Goal: Information Seeking & Learning: Learn about a topic

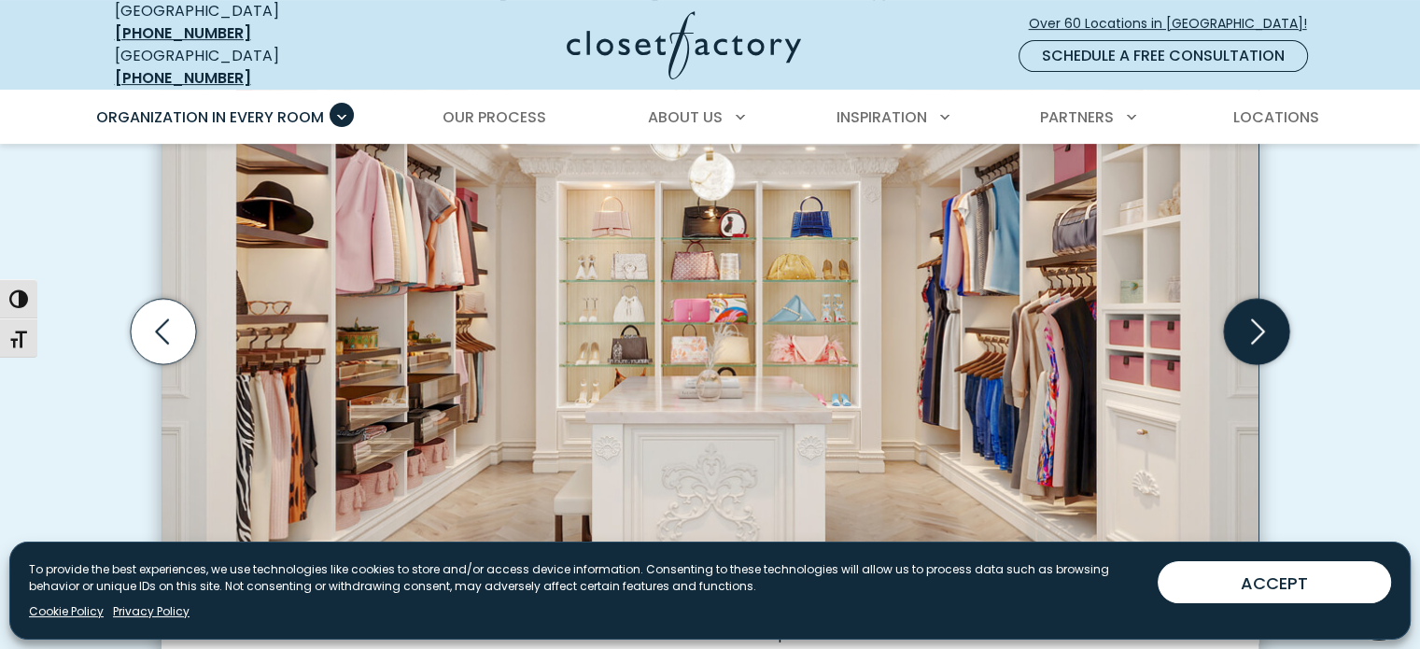
scroll to position [653, 0]
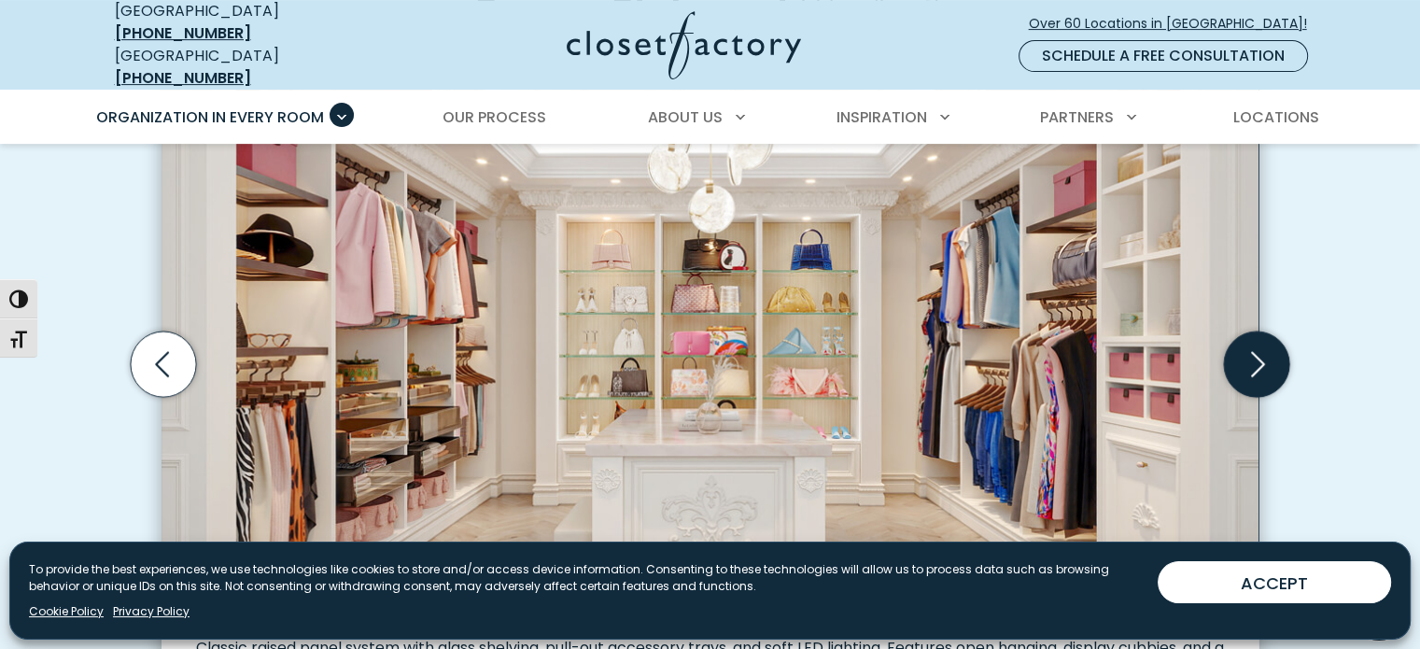
click at [1259, 340] on icon "Next slide" at bounding box center [1256, 363] width 65 height 65
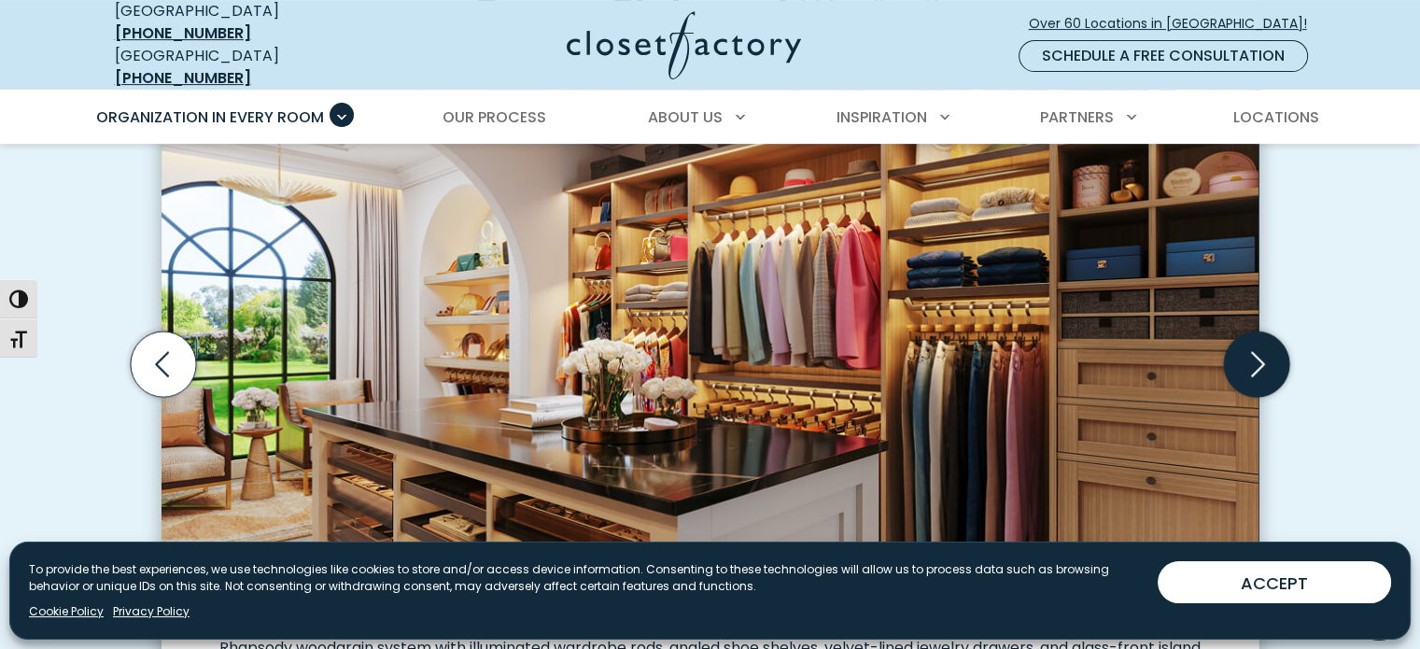
click at [1259, 340] on icon "Next slide" at bounding box center [1256, 363] width 65 height 65
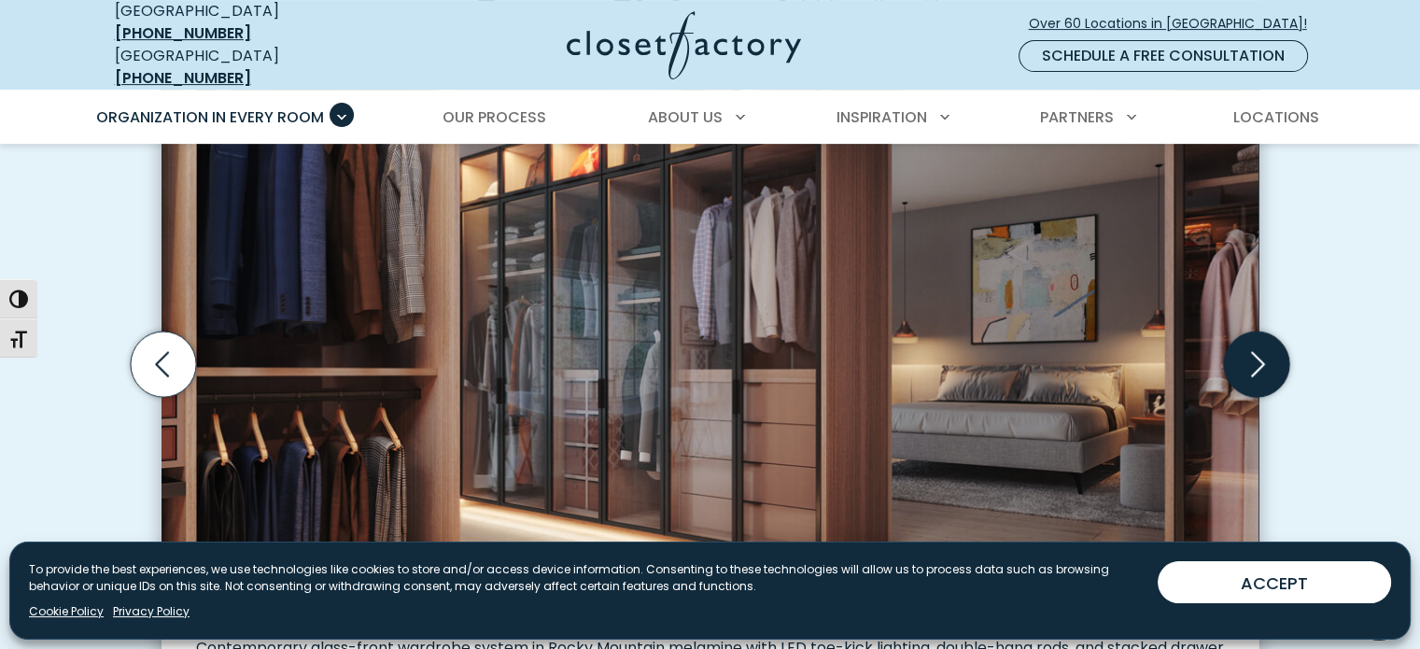
click at [1259, 340] on icon "Next slide" at bounding box center [1256, 363] width 65 height 65
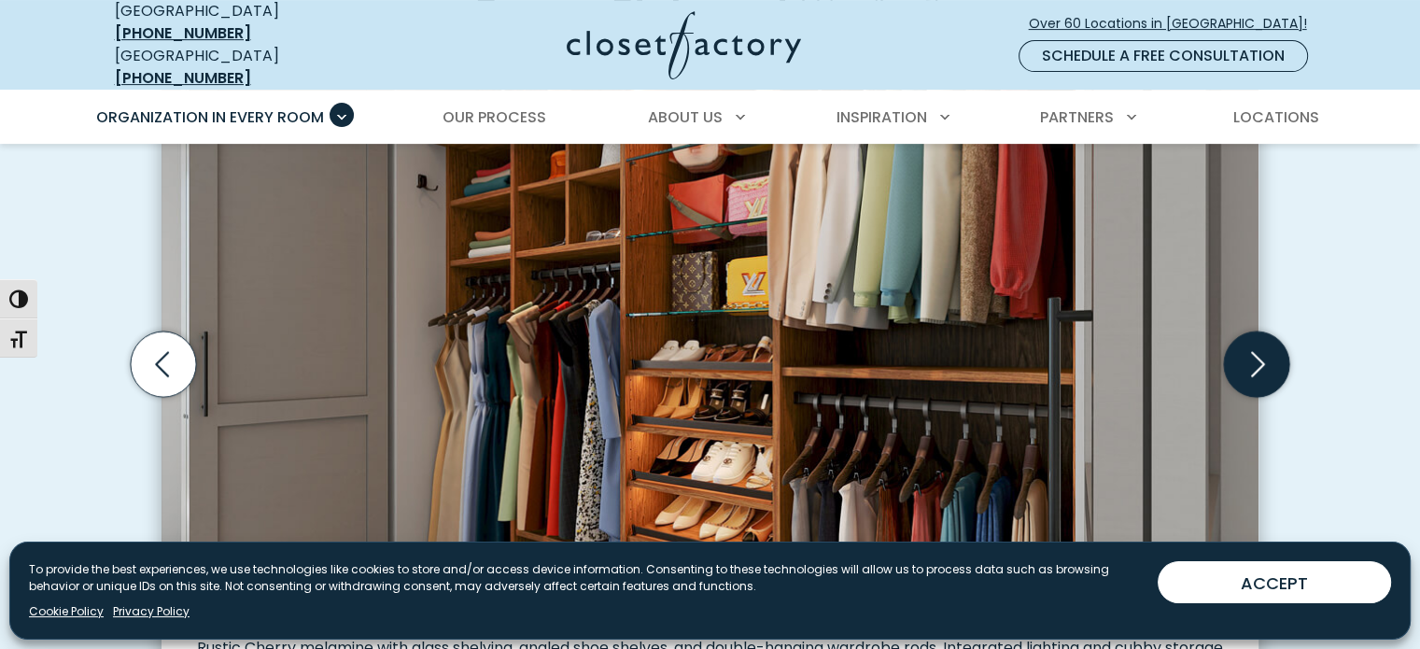
click at [1256, 350] on icon "Next slide" at bounding box center [1256, 363] width 65 height 65
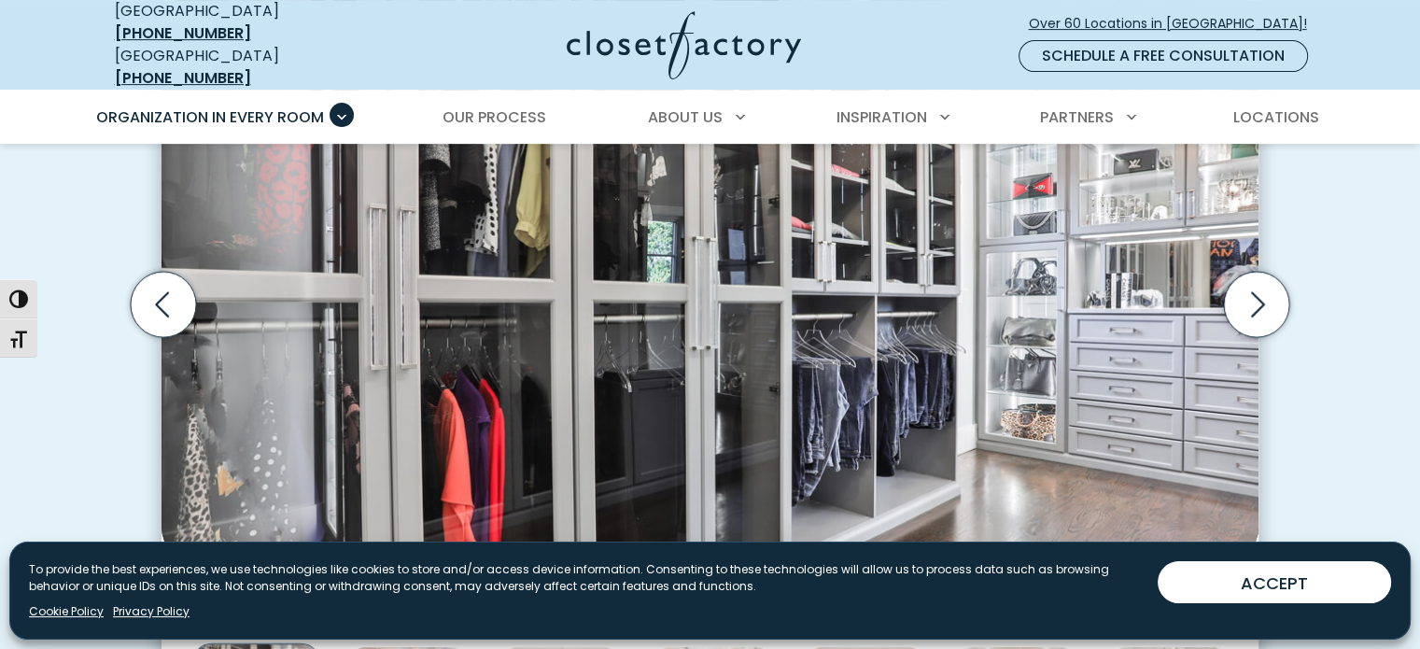
scroll to position [747, 0]
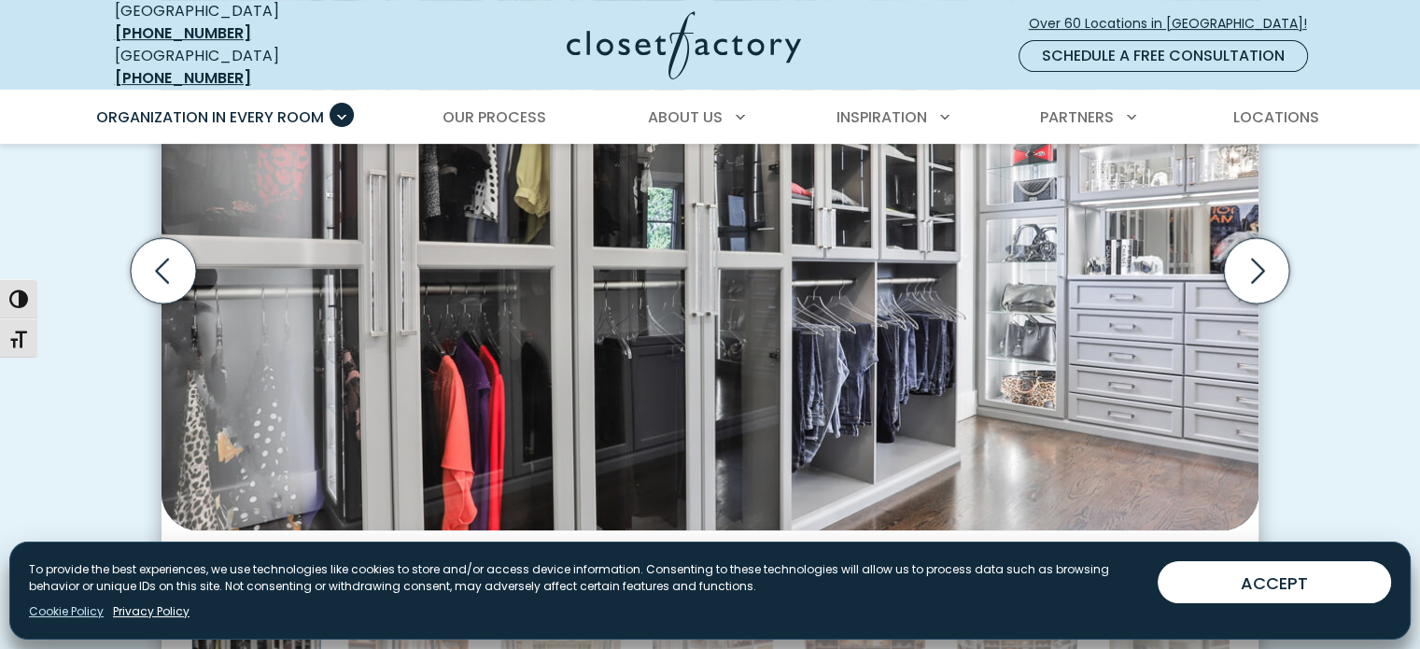
click at [59, 605] on link "Cookie Policy" at bounding box center [66, 611] width 75 height 17
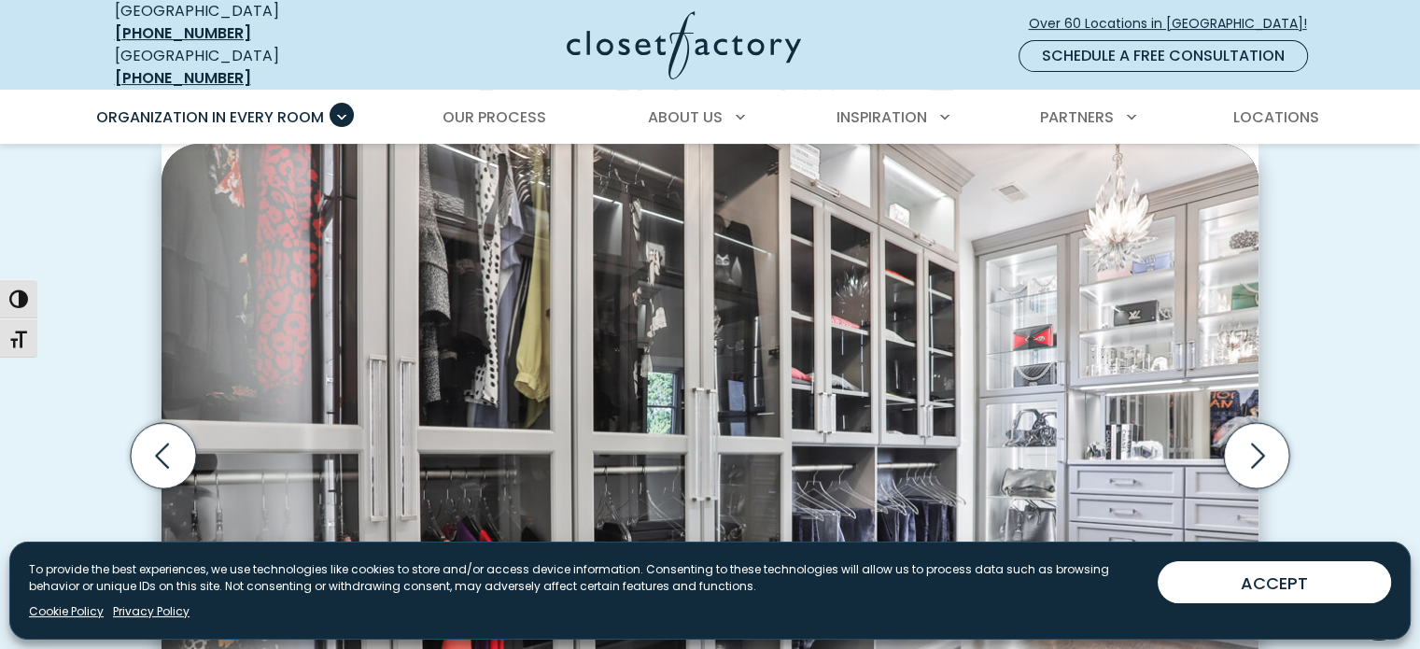
scroll to position [560, 0]
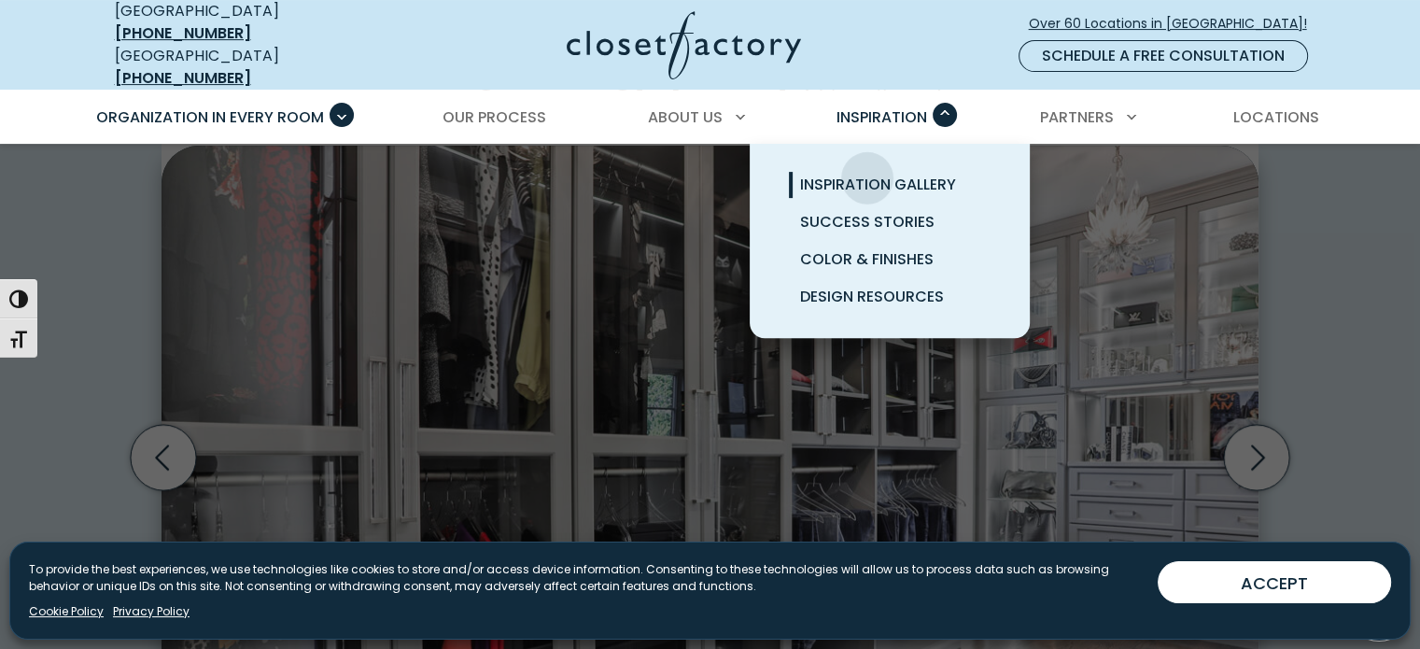
click at [867, 174] on span "Inspiration Gallery" at bounding box center [878, 184] width 156 height 21
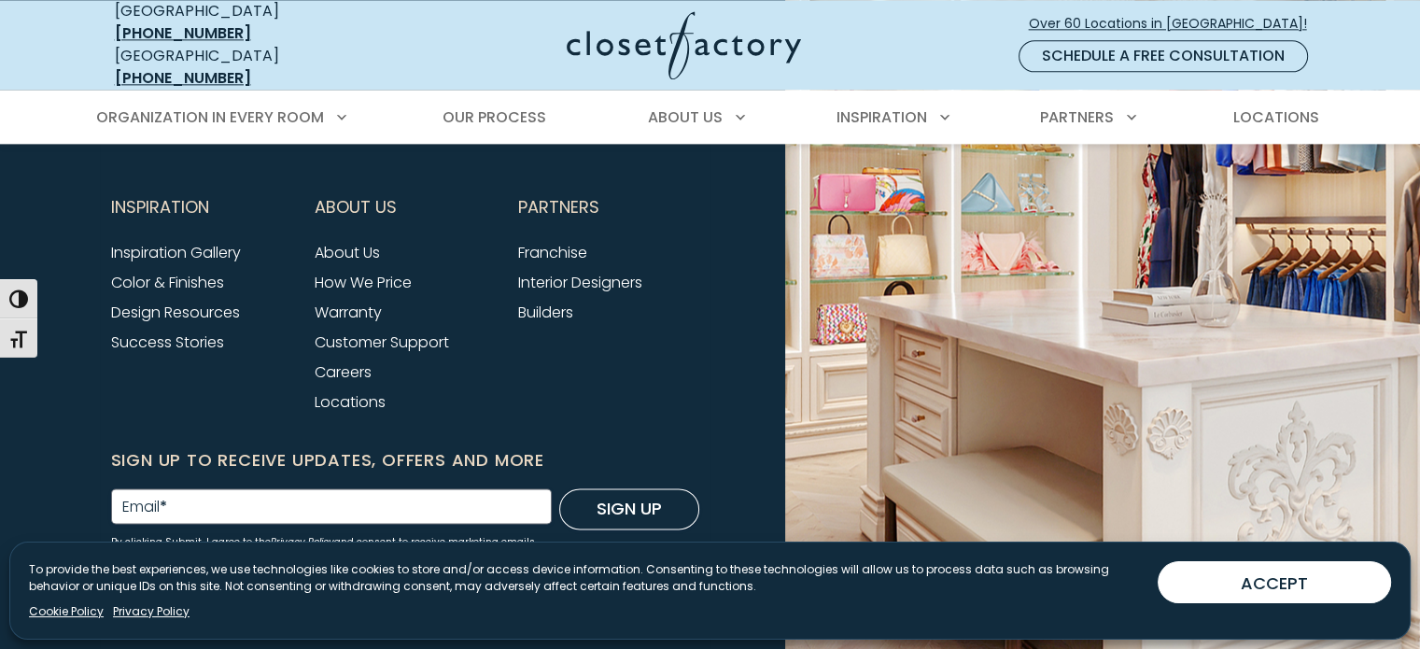
scroll to position [2569, 0]
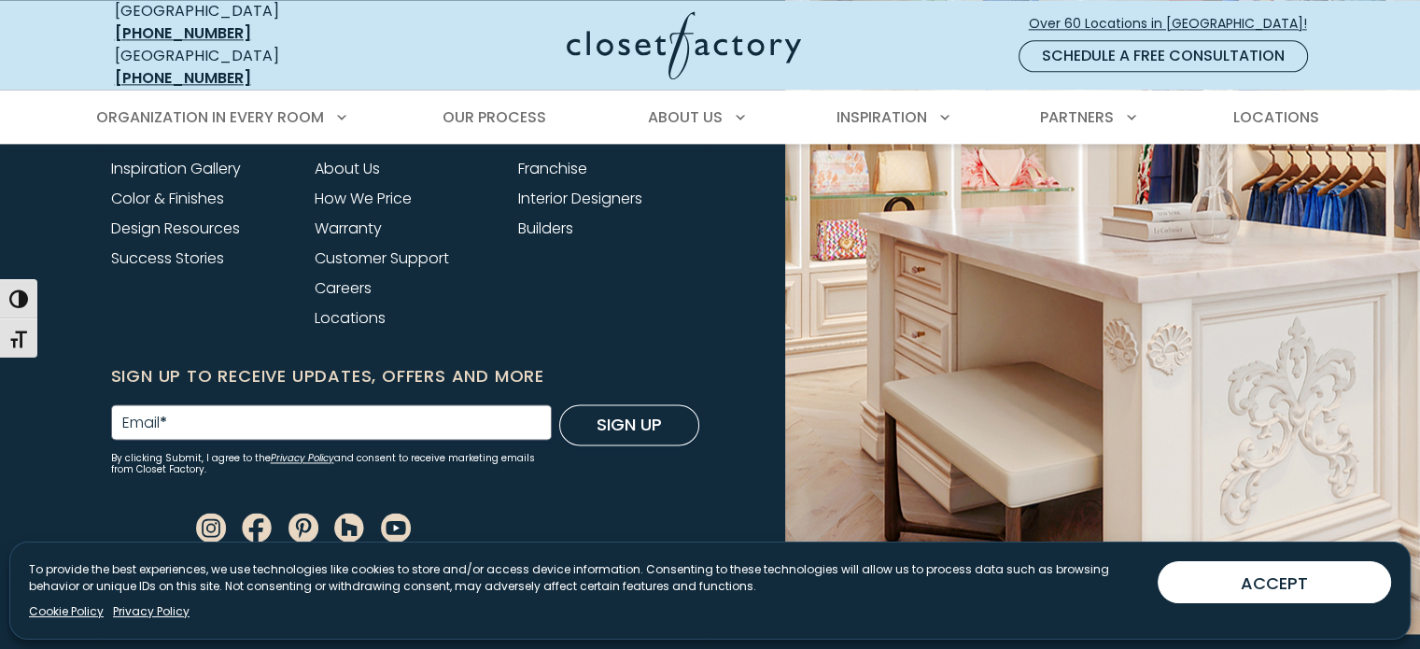
drag, startPoint x: 1219, startPoint y: 587, endPoint x: 1154, endPoint y: 576, distance: 66.3
click at [1219, 586] on button "ACCEPT" at bounding box center [1274, 582] width 233 height 42
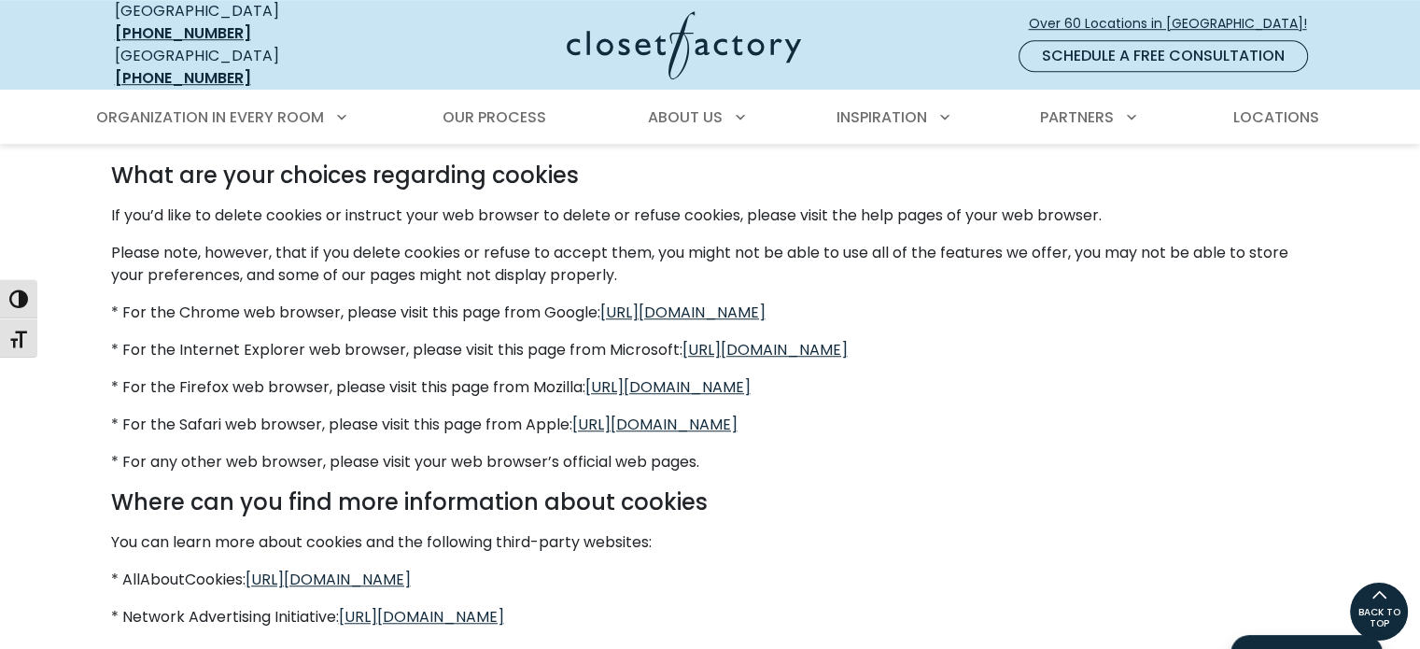
scroll to position [982, 0]
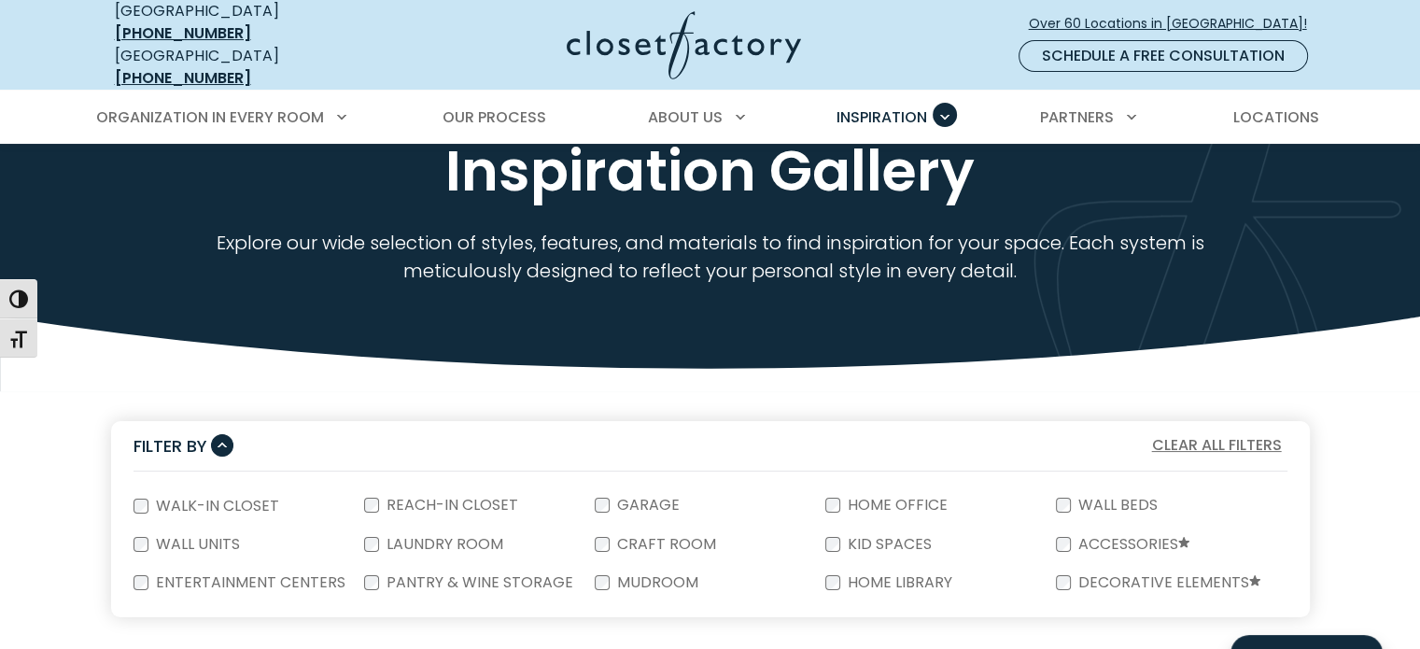
scroll to position [187, 0]
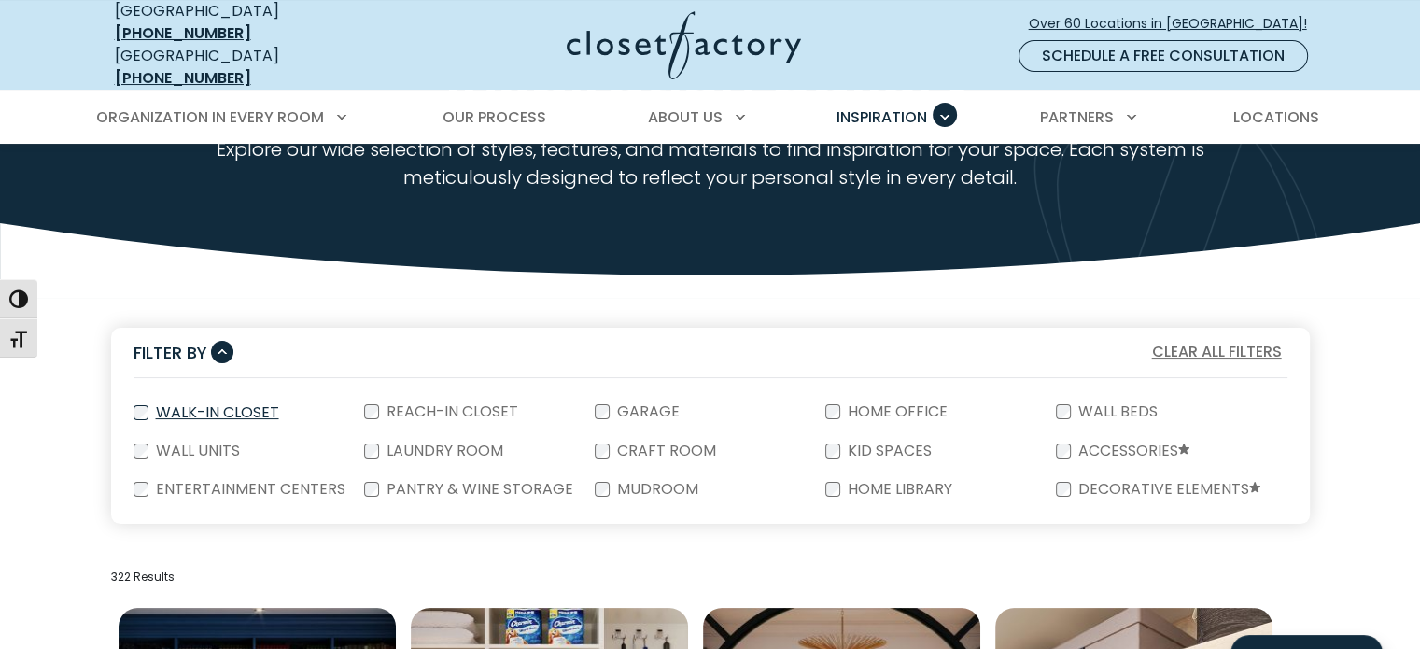
click at [198, 405] on label "Walk-In Closet" at bounding box center [215, 412] width 134 height 15
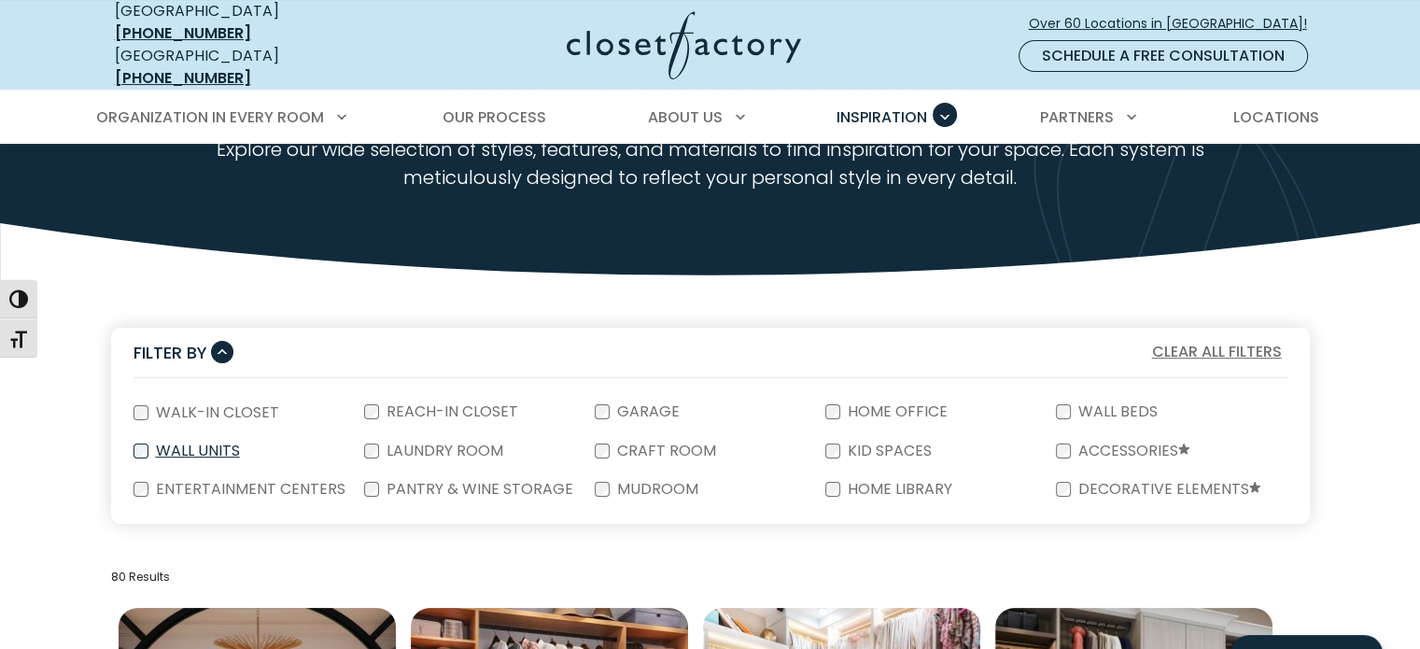
click at [153, 443] on label "Wall Units" at bounding box center [195, 450] width 95 height 15
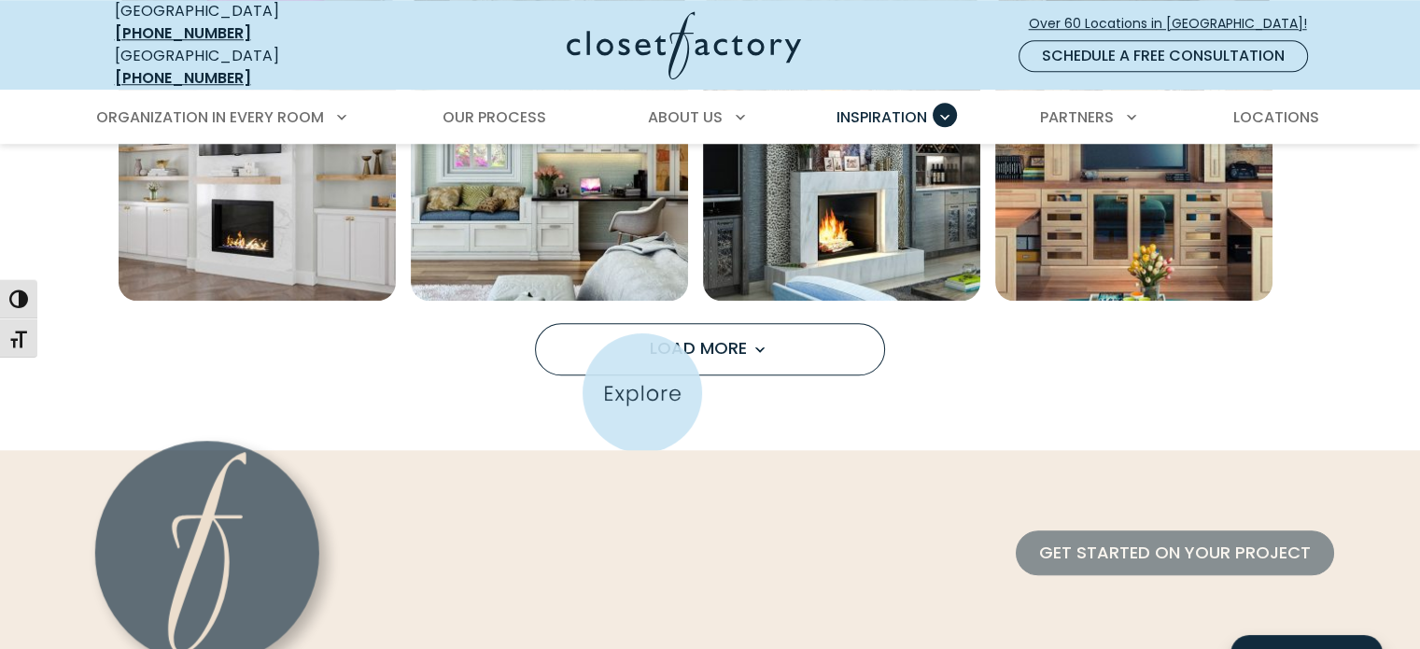
scroll to position [1680, 0]
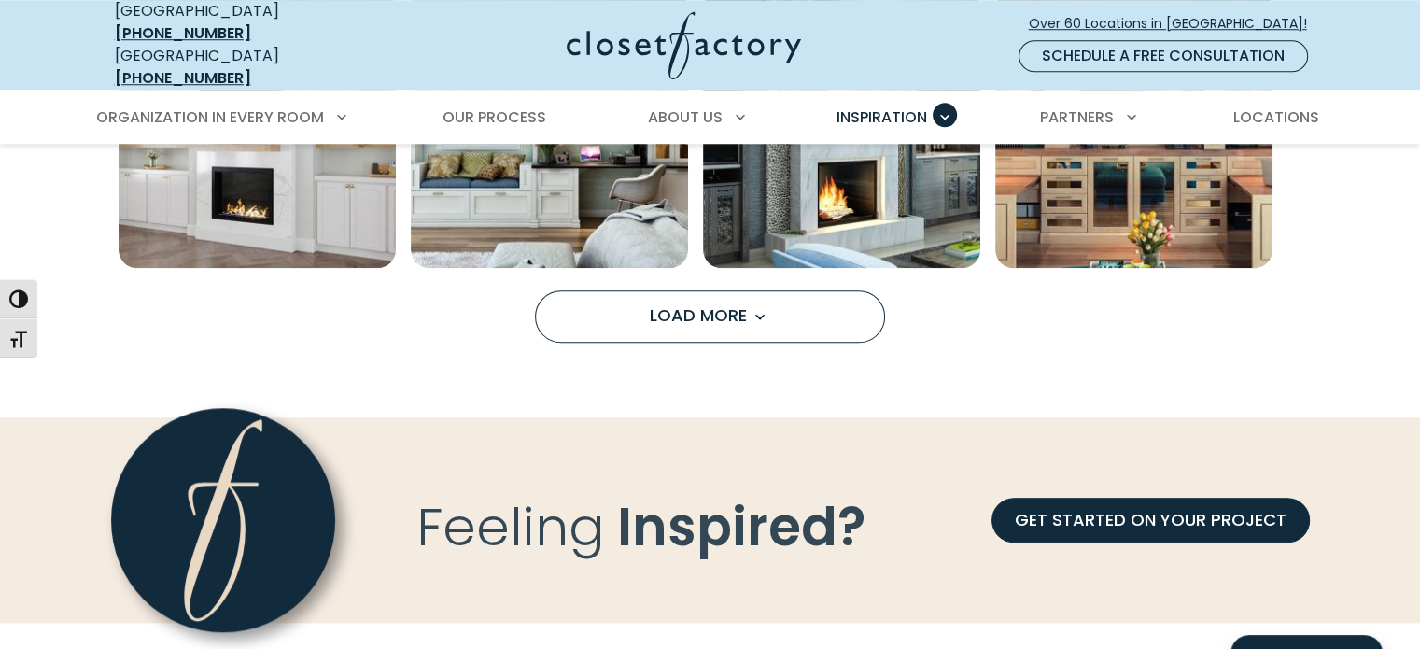
drag, startPoint x: 666, startPoint y: 302, endPoint x: 799, endPoint y: 319, distance: 134.7
click at [666, 303] on span "Load More" at bounding box center [710, 314] width 121 height 23
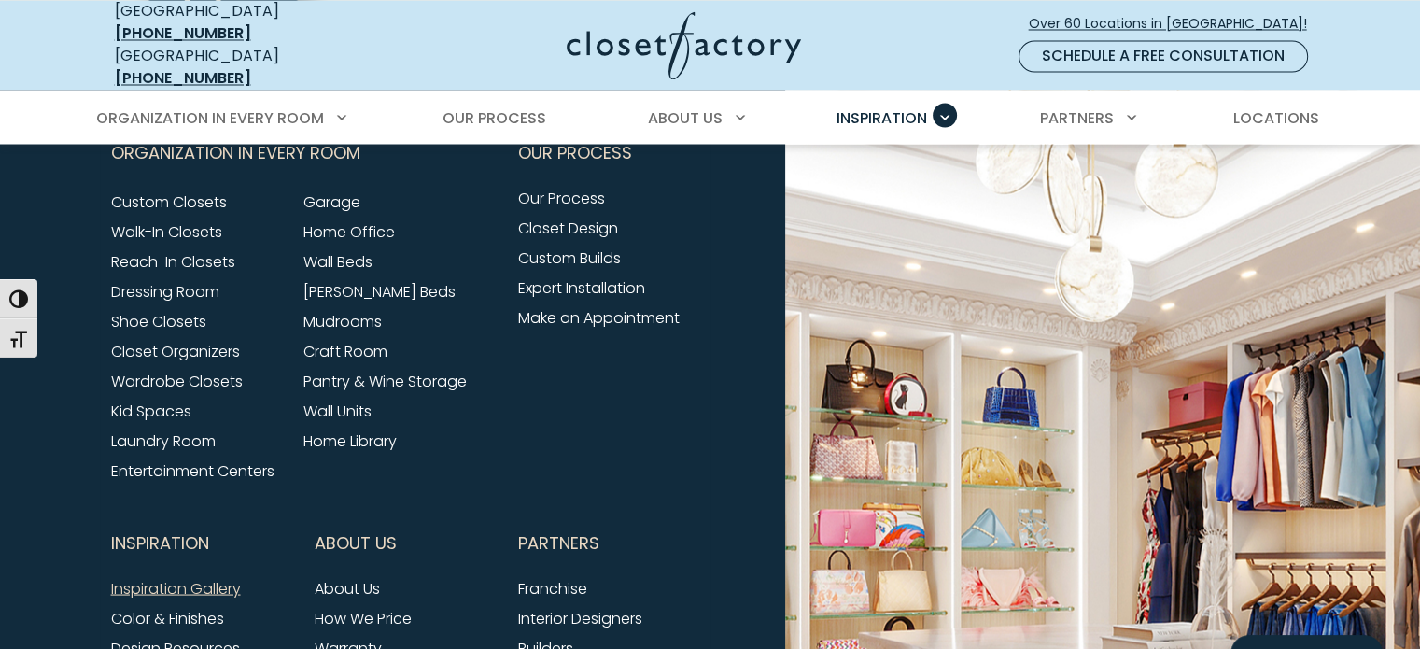
scroll to position [3454, 0]
